Goal: Book appointment/travel/reservation

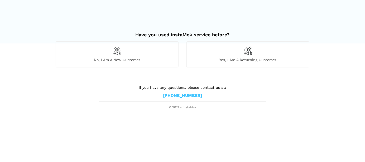
click at [156, 59] on span "No, I am a new customer" at bounding box center [117, 59] width 122 height 5
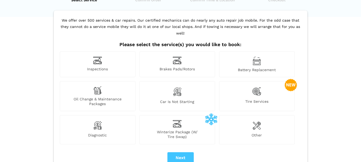
scroll to position [26, 0]
click at [118, 55] on div "Inspections" at bounding box center [98, 65] width 76 height 26
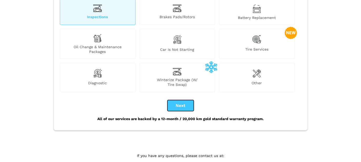
click at [175, 100] on button "Next" at bounding box center [180, 105] width 26 height 11
checkbox input "true"
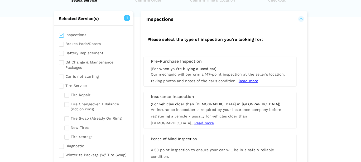
click at [158, 74] on span "Our mechanic will perform a 147-point inspection at the seller's location, taki…" at bounding box center [218, 77] width 134 height 11
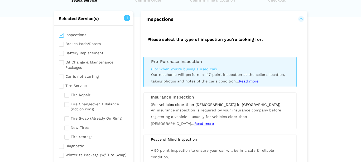
click at [247, 79] on span "Read more" at bounding box center [249, 81] width 20 height 4
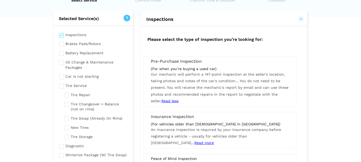
click at [272, 74] on span "Our mechanic will perform a 147-point inspection at the seller's location, taki…" at bounding box center [220, 87] width 138 height 31
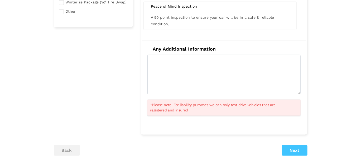
scroll to position [211, 0]
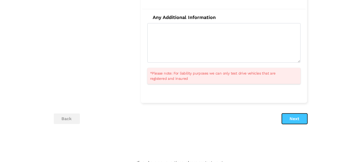
click at [291, 117] on button "Next" at bounding box center [295, 119] width 26 height 11
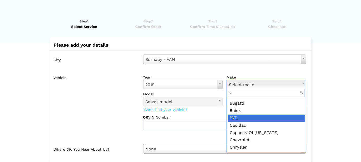
scroll to position [0, 0]
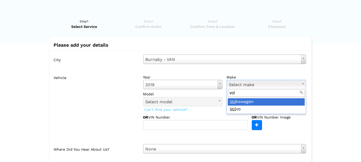
type input "vol"
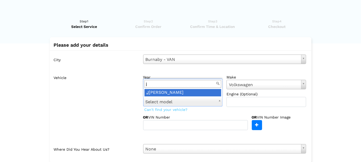
type input "j"
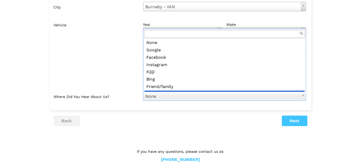
scroll to position [6, 0]
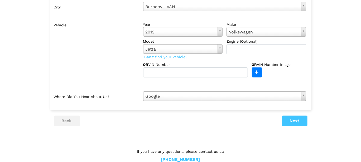
click at [109, 80] on div "Vehicle year [DATE] Select year [DATE] 2025 2024 2023 2022 2021 2020 2019 2018 …" at bounding box center [182, 53] width 248 height 67
click at [287, 123] on button "Next" at bounding box center [295, 121] width 26 height 11
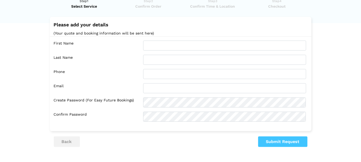
scroll to position [0, 0]
